Goal: Information Seeking & Learning: Learn about a topic

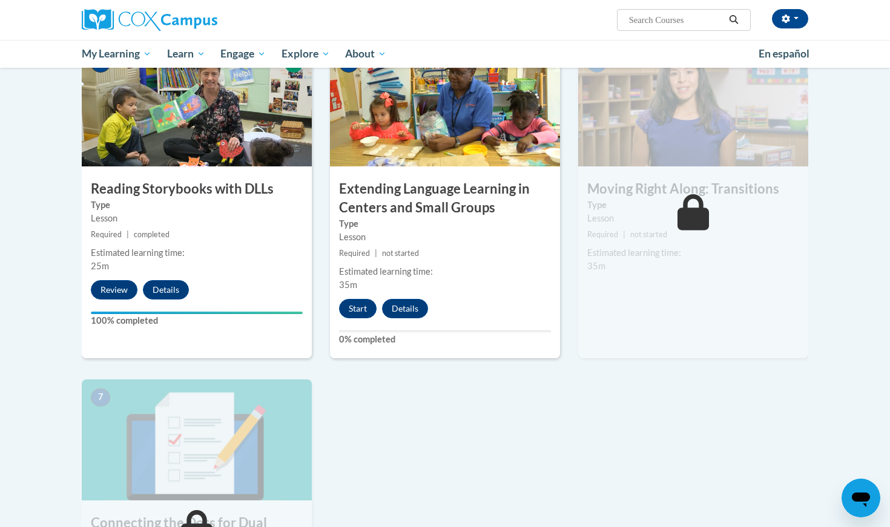
scroll to position [691, 0]
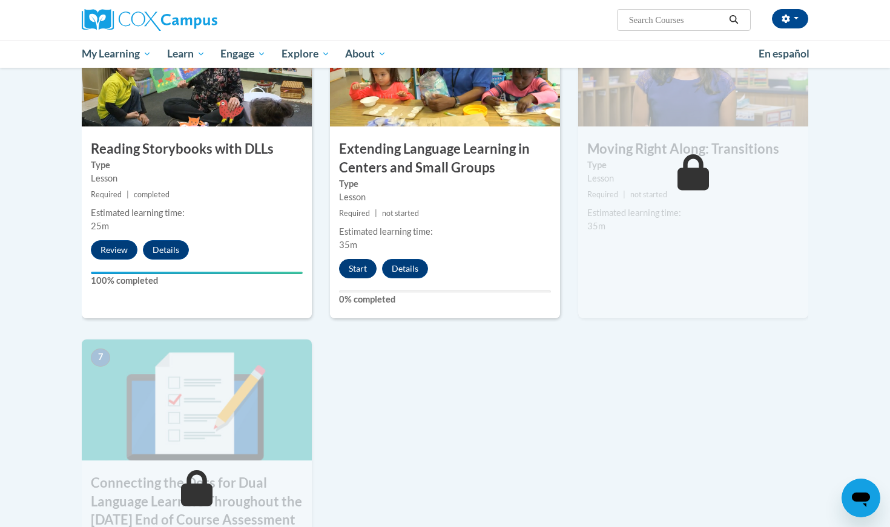
click at [353, 266] on button "Start" at bounding box center [358, 268] width 38 height 19
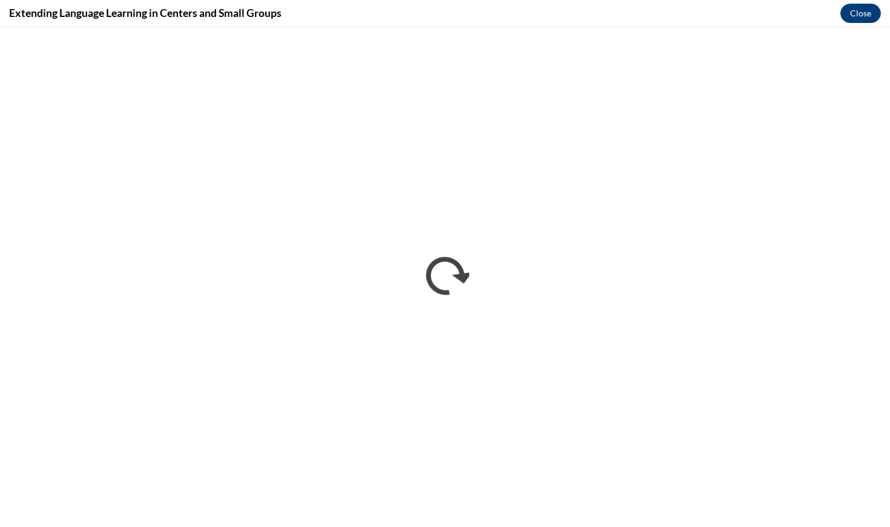
scroll to position [0, 0]
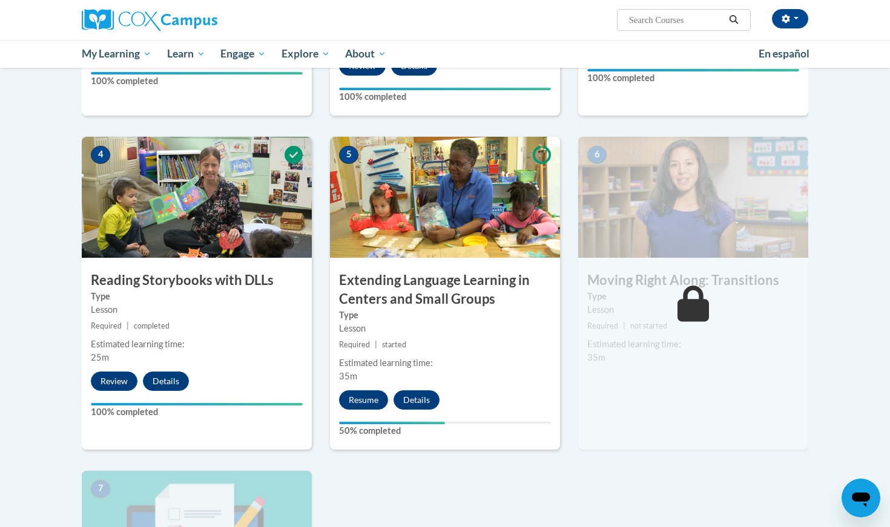
scroll to position [580, 0]
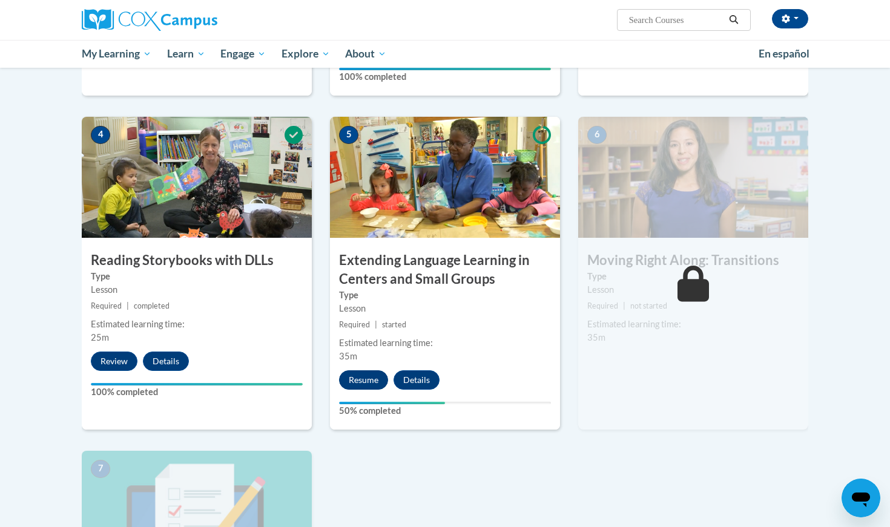
click at [369, 376] on button "Resume" at bounding box center [363, 379] width 49 height 19
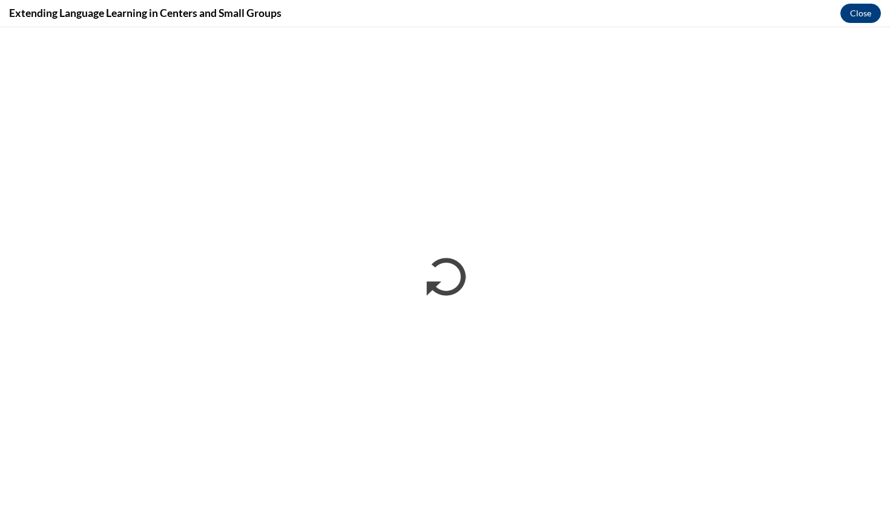
scroll to position [0, 0]
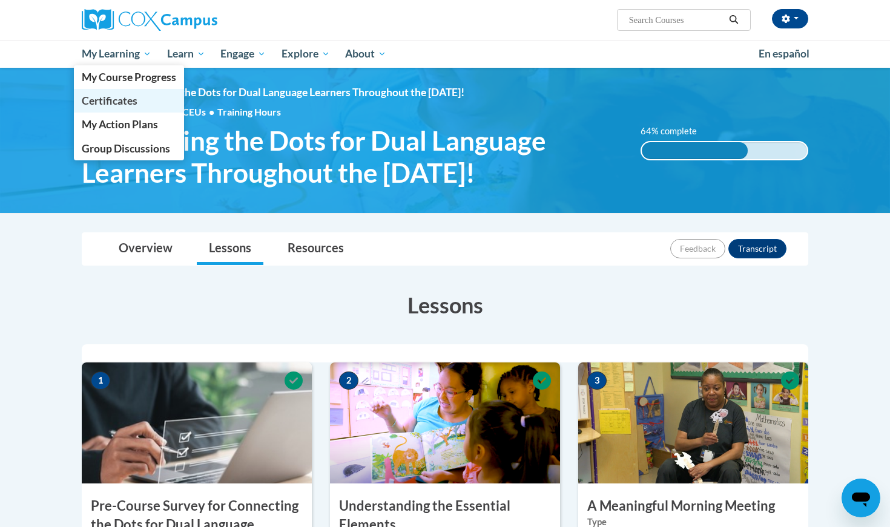
click at [114, 98] on span "Certificates" at bounding box center [110, 100] width 56 height 13
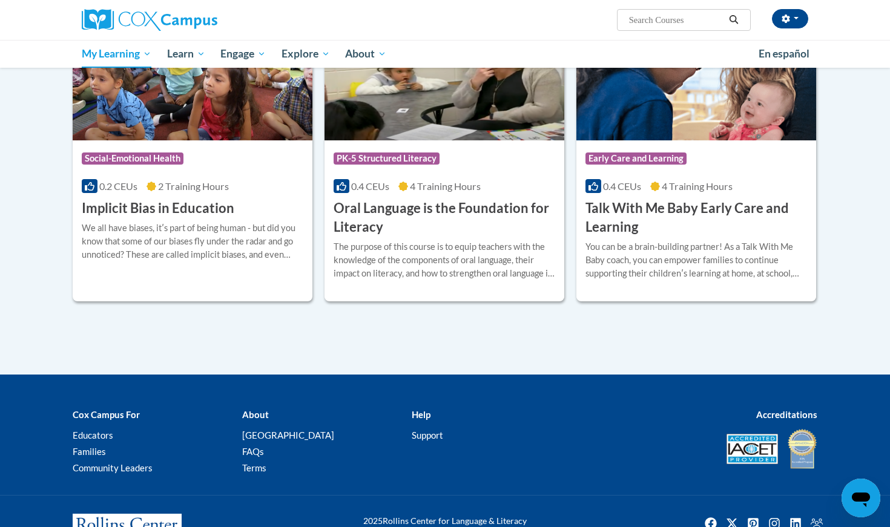
scroll to position [188, 0]
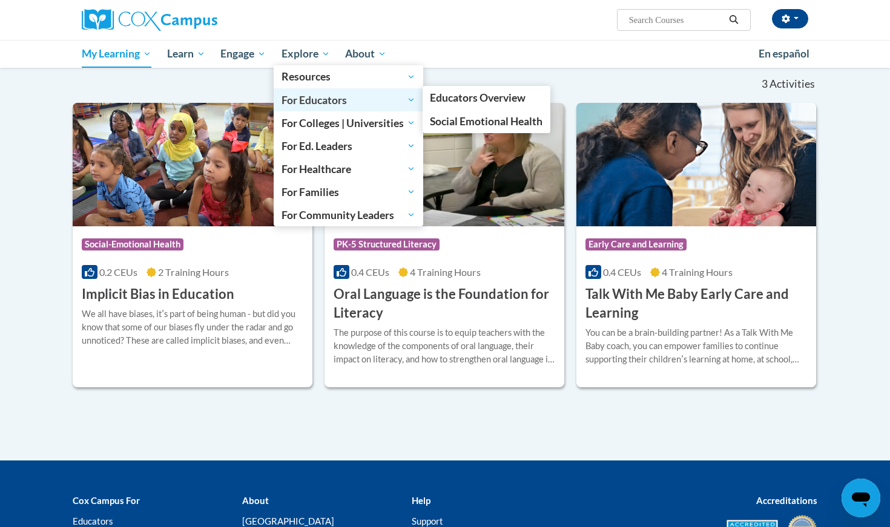
click at [318, 96] on span "For Educators" at bounding box center [348, 100] width 134 height 15
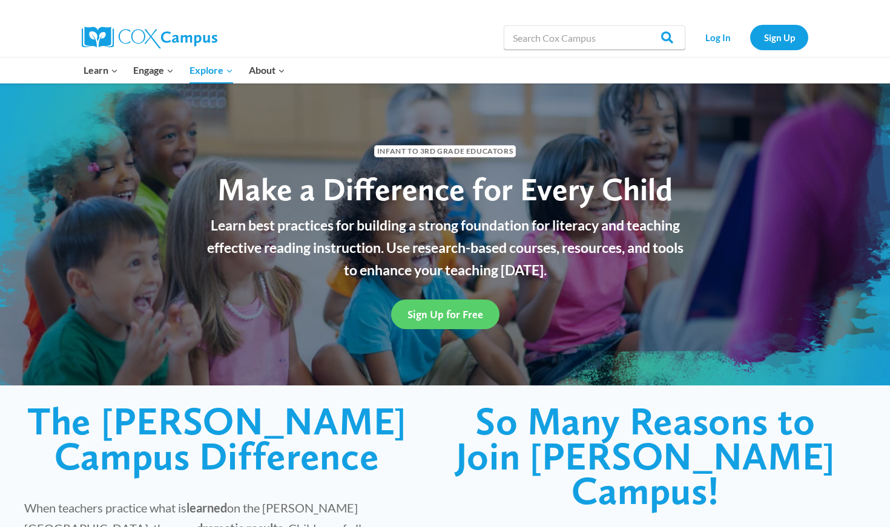
click at [125, 39] on img at bounding box center [150, 38] width 136 height 22
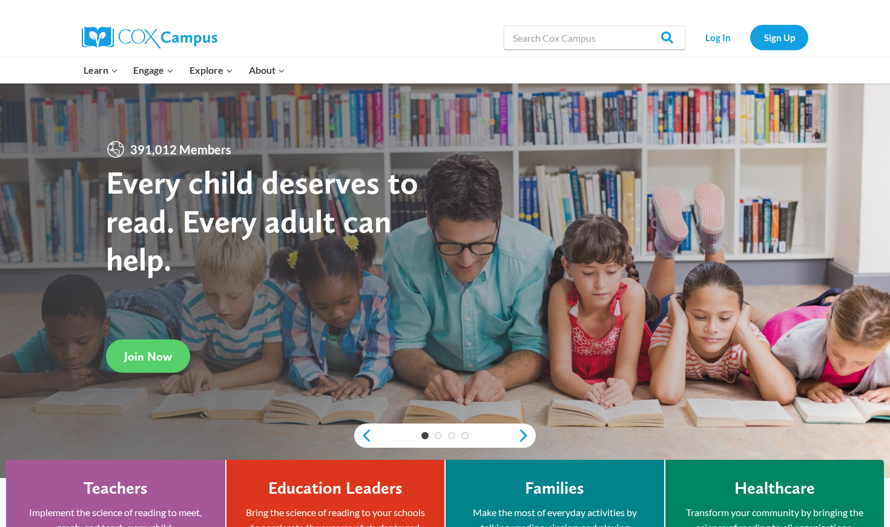
click at [129, 485] on h4 "Teachers" at bounding box center [116, 488] width 64 height 21
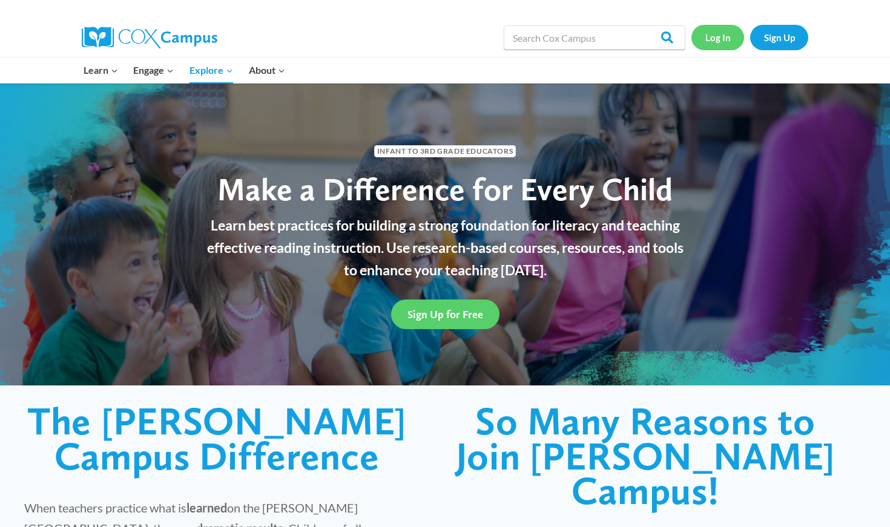
click at [717, 36] on link "Log In" at bounding box center [717, 37] width 53 height 25
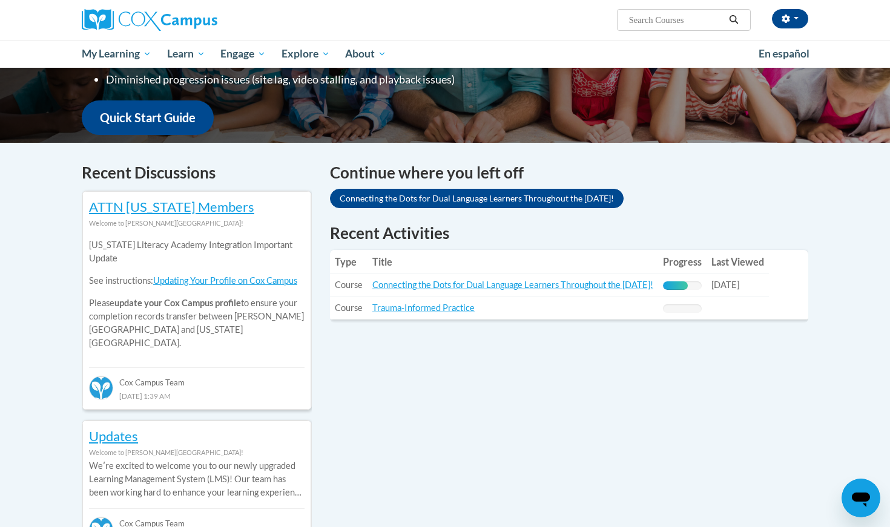
scroll to position [323, 0]
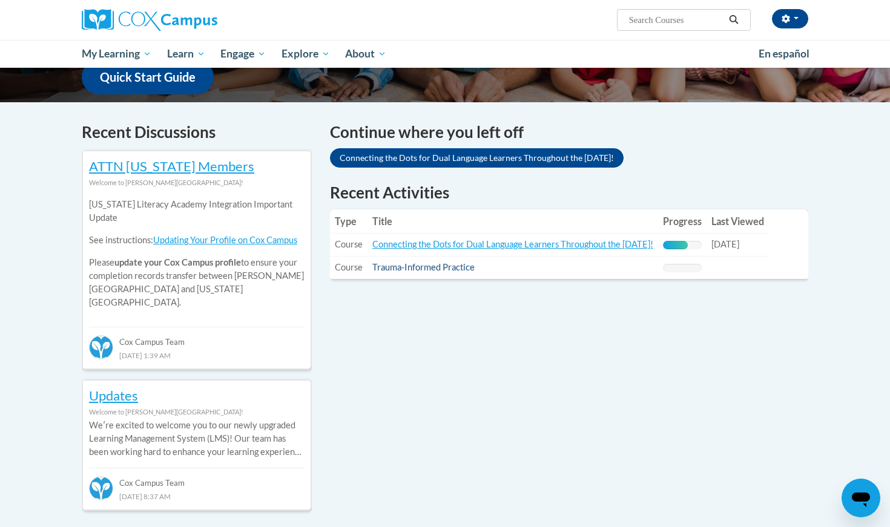
click at [433, 269] on link "Trauma-Informed Practice" at bounding box center [423, 267] width 102 height 10
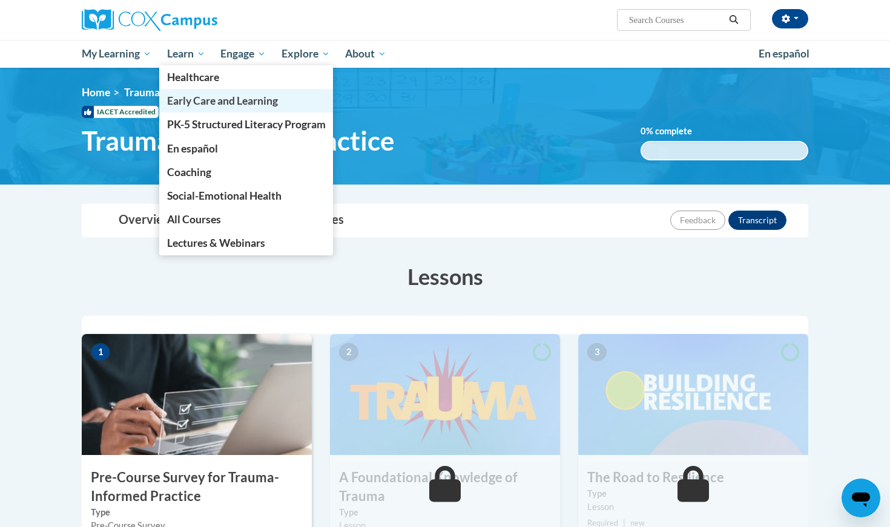
click at [205, 105] on span "Early Care and Learning" at bounding box center [222, 100] width 111 height 13
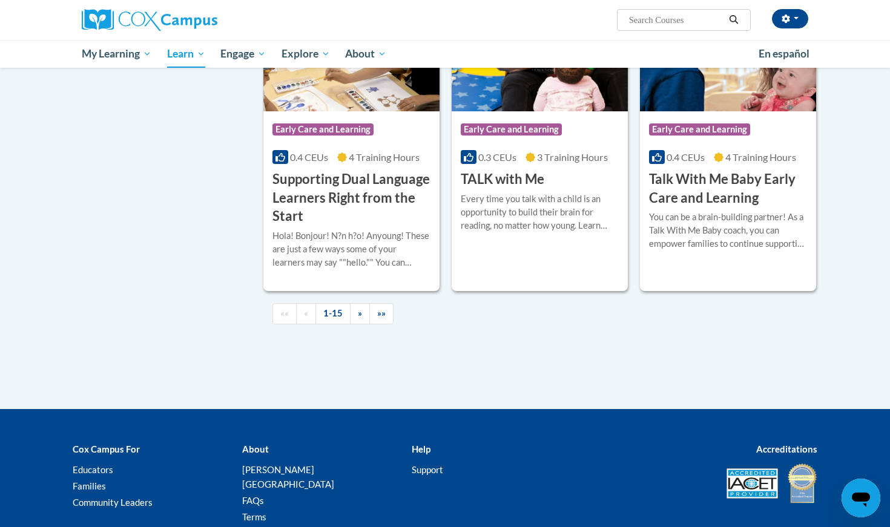
scroll to position [1730, 0]
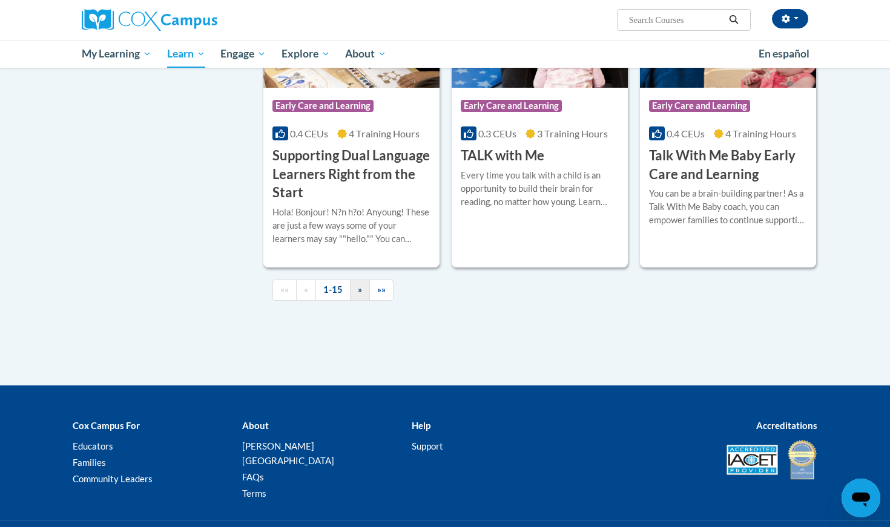
click at [364, 301] on link "»" at bounding box center [360, 290] width 20 height 21
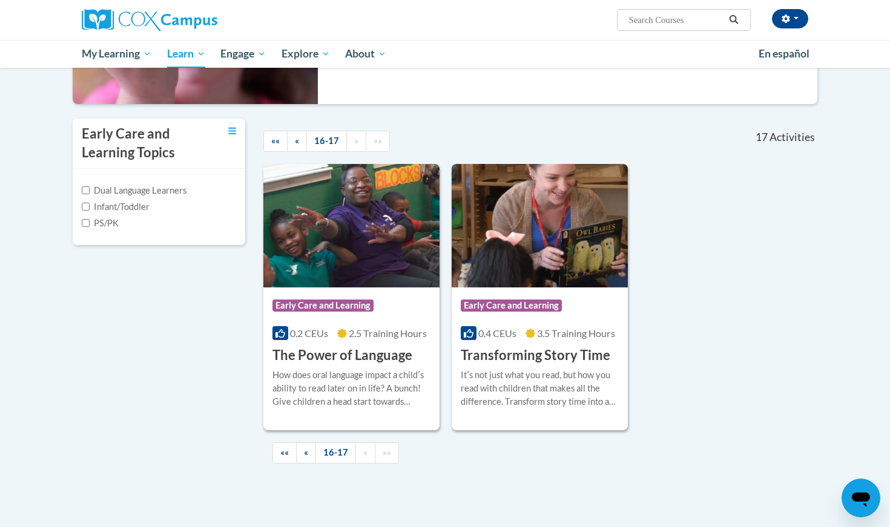
scroll to position [224, 0]
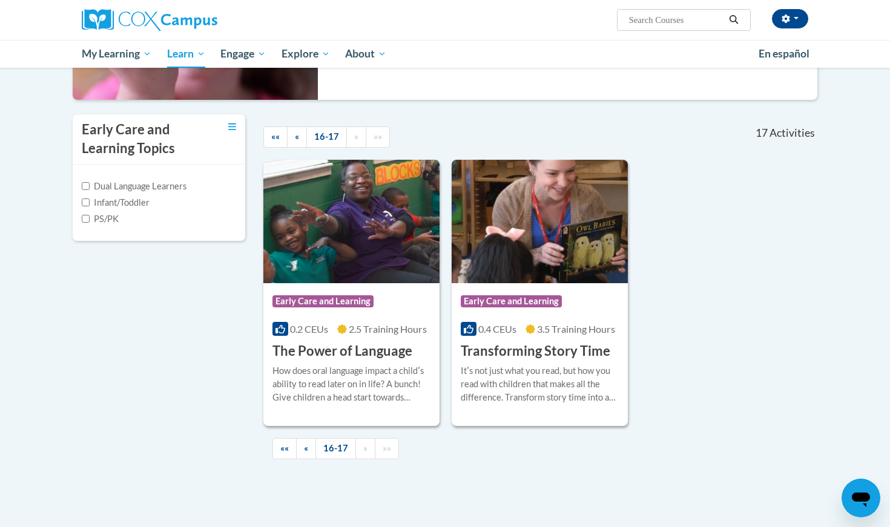
click at [93, 200] on label "Infant/Toddler" at bounding box center [116, 202] width 68 height 13
click at [90, 200] on input "Infant/Toddler" at bounding box center [86, 203] width 8 height 8
checkbox input "true"
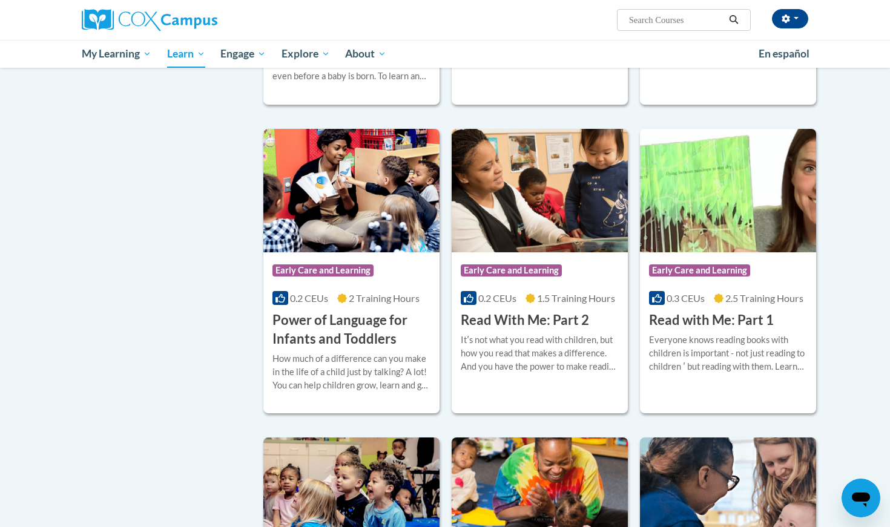
scroll to position [603, 0]
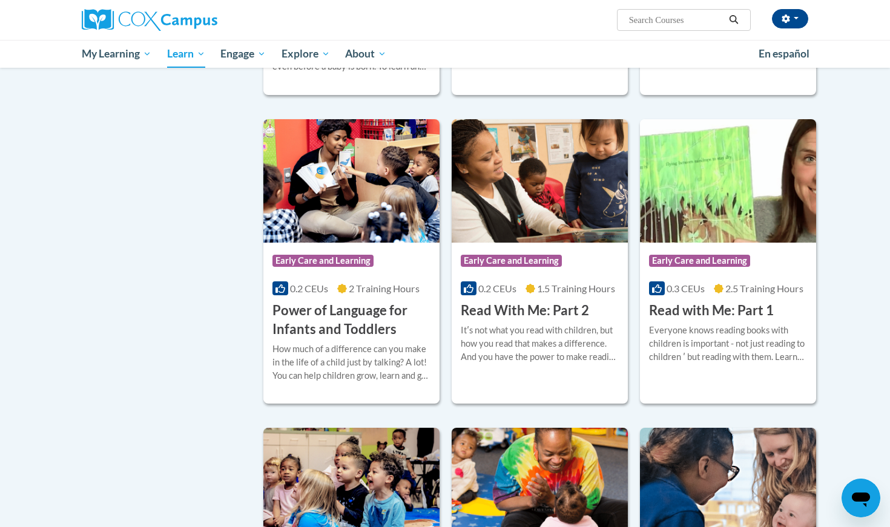
click at [547, 257] on span "Early Care and Learning" at bounding box center [511, 261] width 101 height 12
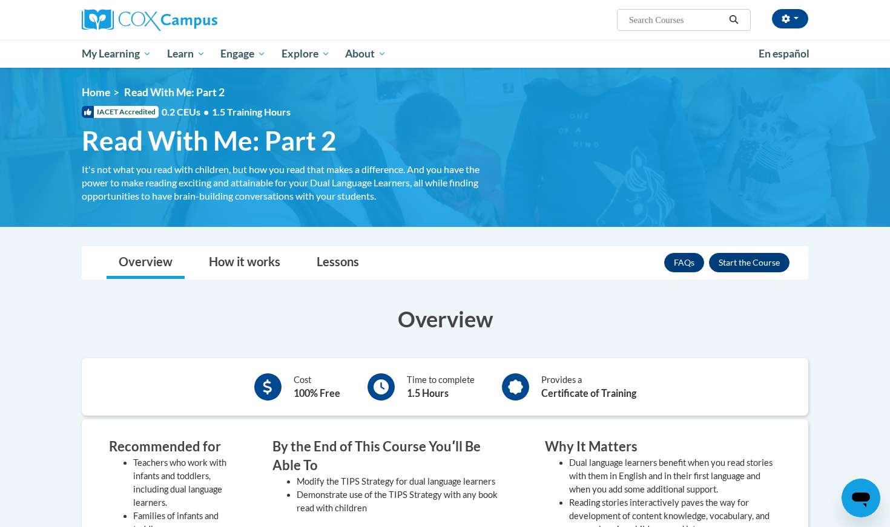
click at [749, 269] on button "Enroll" at bounding box center [749, 262] width 81 height 19
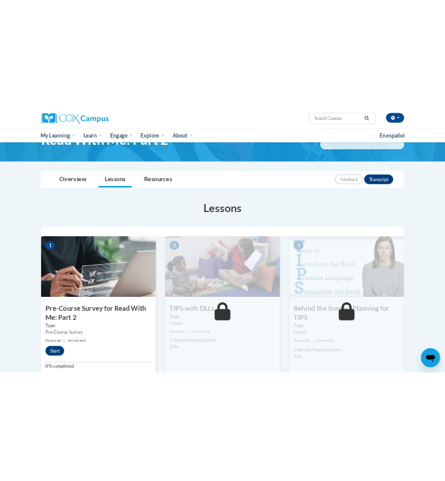
scroll to position [54, 0]
